Goal: Task Accomplishment & Management: Manage account settings

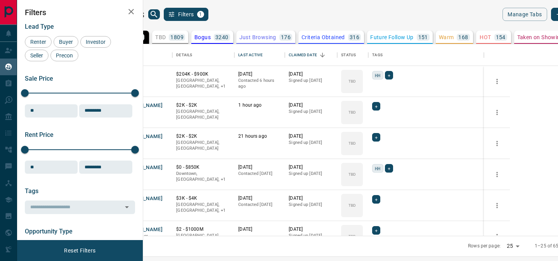
scroll to position [192, 411]
click at [262, 53] on div "Last Active" at bounding box center [250, 55] width 24 height 22
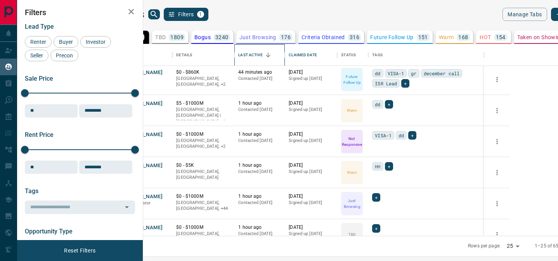
scroll to position [282, 0]
click at [163, 105] on button "[PERSON_NAME]" at bounding box center [142, 103] width 41 height 7
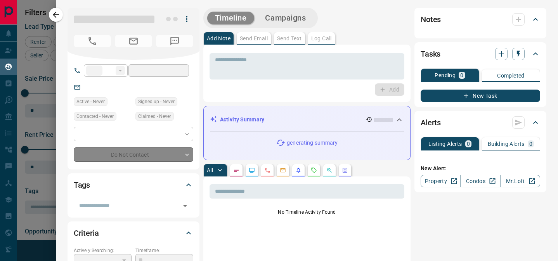
type input "**"
type input "**********"
type input "*"
type input "*********"
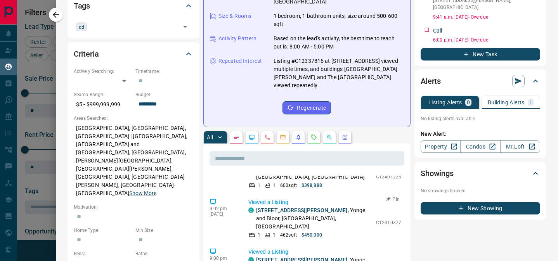
scroll to position [0, 0]
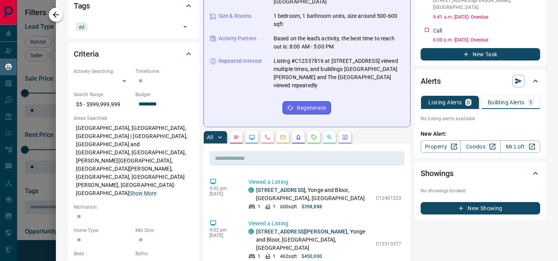
click at [55, 11] on icon "button" at bounding box center [55, 14] width 9 height 9
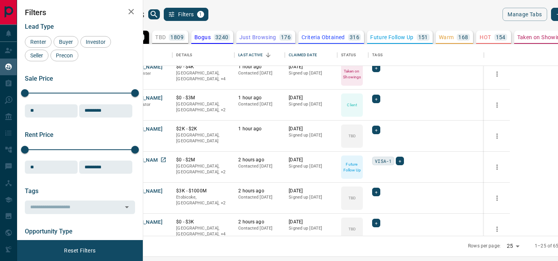
scroll to position [606, 0]
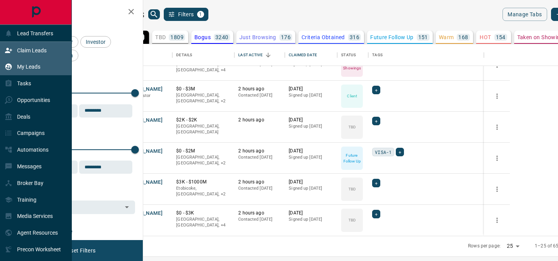
click at [41, 44] on div "Claim Leads" at bounding box center [26, 50] width 42 height 13
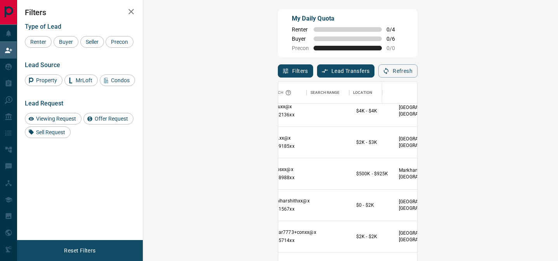
scroll to position [299, 157]
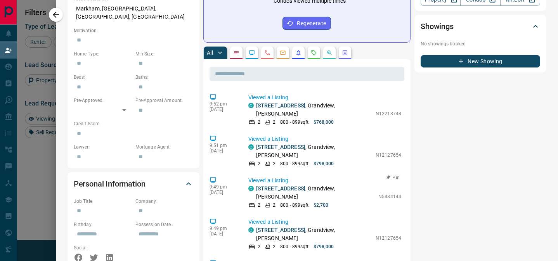
scroll to position [0, 0]
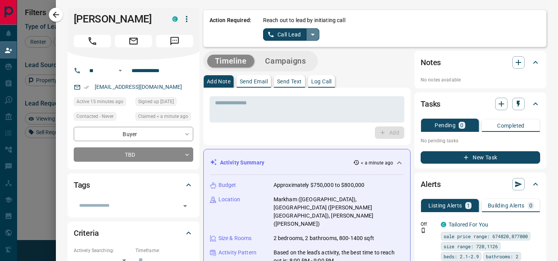
click at [314, 30] on icon "split button" at bounding box center [312, 34] width 9 height 9
click at [285, 62] on li "Log Manual Call" at bounding box center [290, 61] width 47 height 12
click at [280, 32] on button "Log Manual Call" at bounding box center [288, 34] width 51 height 12
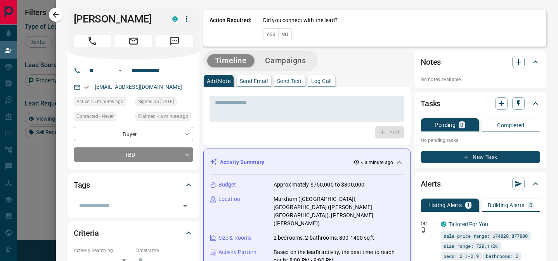
click at [270, 33] on button "Yes" at bounding box center [271, 34] width 16 height 12
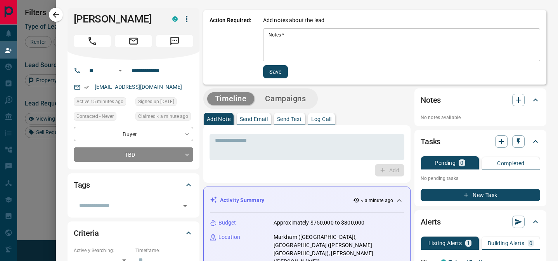
click at [274, 48] on textarea "Notes   *" at bounding box center [402, 45] width 266 height 26
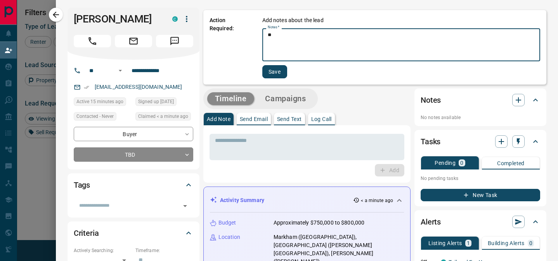
type textarea "**"
click at [270, 75] on button "Save" at bounding box center [274, 71] width 25 height 13
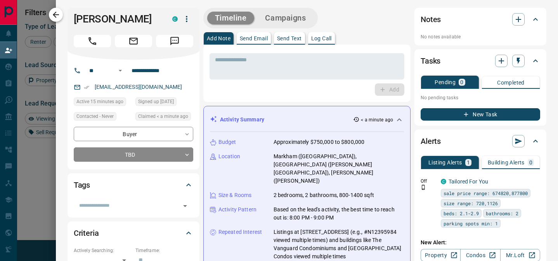
click at [60, 17] on icon "button" at bounding box center [55, 14] width 9 height 9
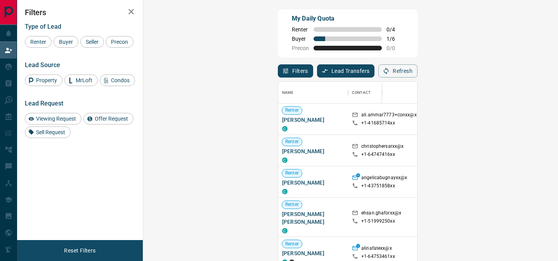
scroll to position [196, 398]
